Goal: Complete application form: Complete application form

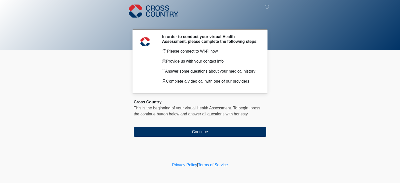
click at [77, 124] on body "‎ ‎ ‎ In order to conduct your virtual Health Assessment, please complete the f…" at bounding box center [200, 91] width 400 height 183
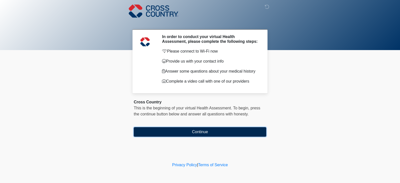
click at [177, 131] on button "Continue" at bounding box center [200, 132] width 133 height 10
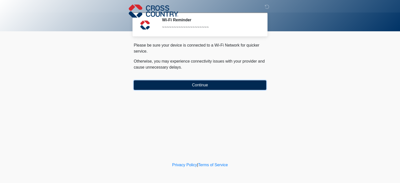
click at [192, 86] on button "Continue" at bounding box center [200, 85] width 133 height 10
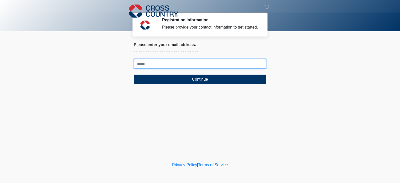
click at [163, 67] on input "Where should we email your response?" at bounding box center [200, 64] width 133 height 10
type input "**********"
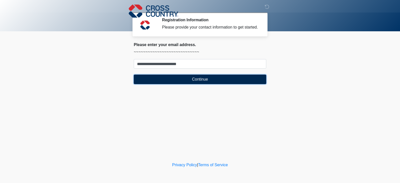
click at [191, 79] on button "Continue" at bounding box center [200, 80] width 133 height 10
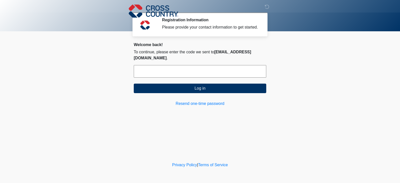
click at [171, 71] on input "text" at bounding box center [200, 71] width 133 height 13
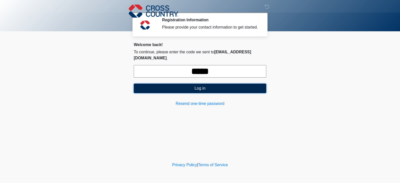
click at [176, 91] on button "Log in" at bounding box center [200, 89] width 133 height 10
click at [238, 87] on button "Log in" at bounding box center [200, 89] width 133 height 10
click at [207, 84] on button "Log in" at bounding box center [200, 89] width 133 height 10
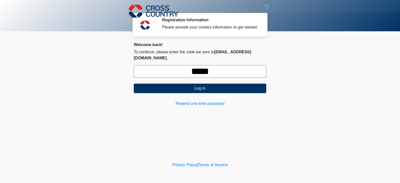
click at [219, 72] on input "*****" at bounding box center [200, 71] width 133 height 13
type input "*"
